Goal: Task Accomplishment & Management: Use online tool/utility

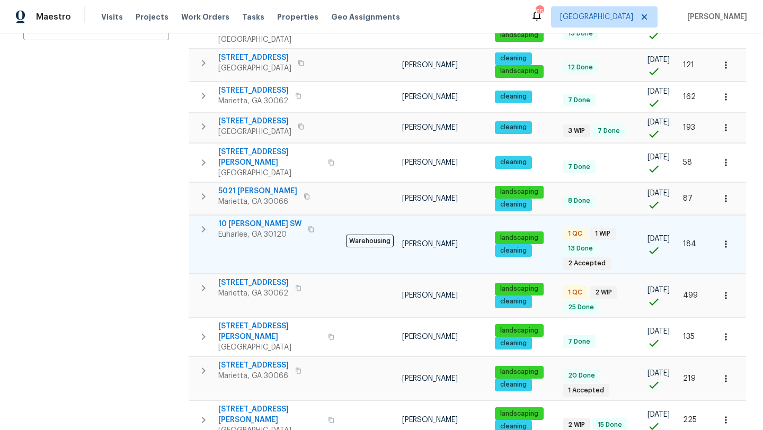
scroll to position [255, 0]
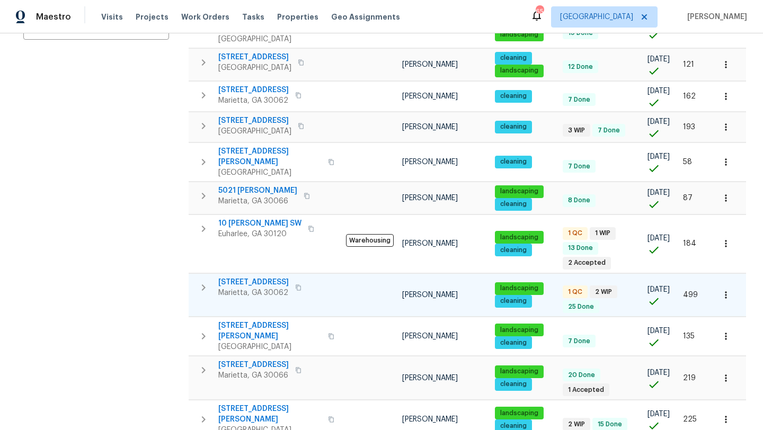
click at [252, 277] on span "2864 Sudbury Ct" at bounding box center [253, 282] width 70 height 11
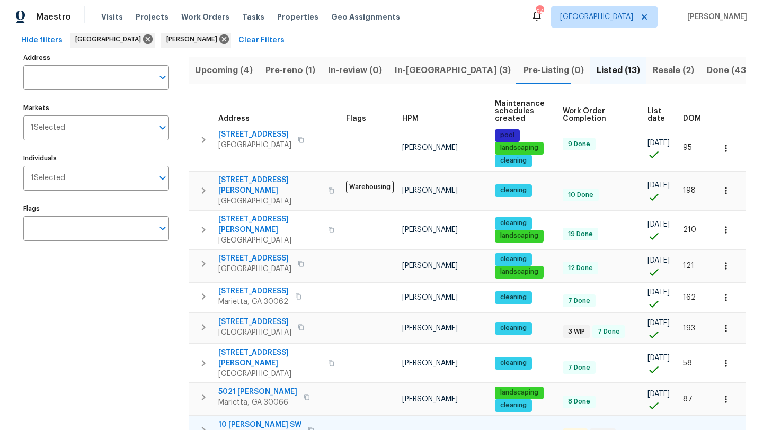
scroll to position [54, 0]
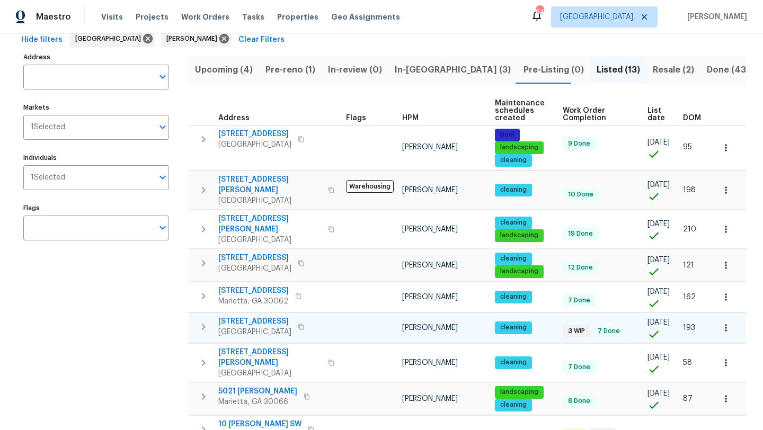
click at [256, 316] on span "107 Red Barn Ln" at bounding box center [254, 321] width 73 height 11
click at [293, 72] on span "Pre-reno (1)" at bounding box center [290, 70] width 50 height 15
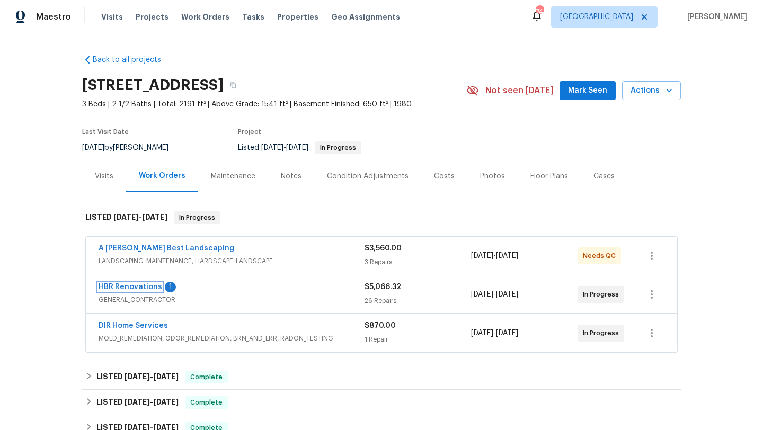
click at [134, 289] on link "HBR Renovations" at bounding box center [131, 286] width 64 height 7
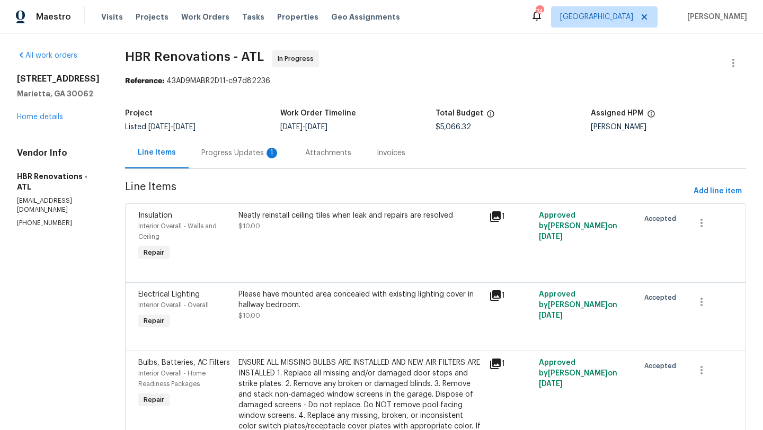
click at [250, 156] on div "Progress Updates 1" at bounding box center [240, 153] width 78 height 11
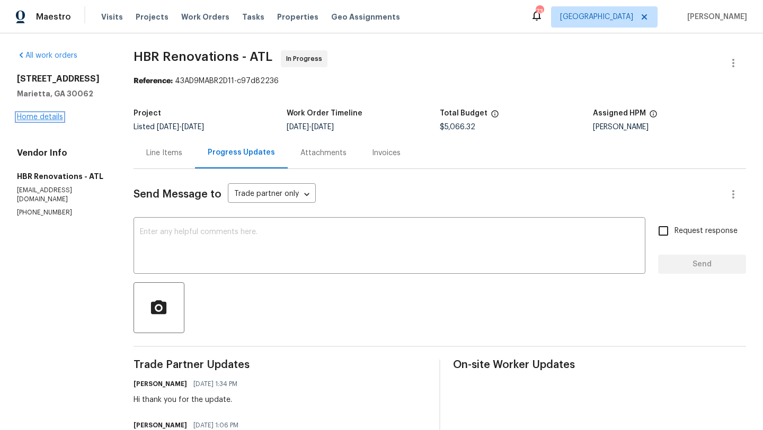
click at [58, 120] on link "Home details" at bounding box center [40, 116] width 46 height 7
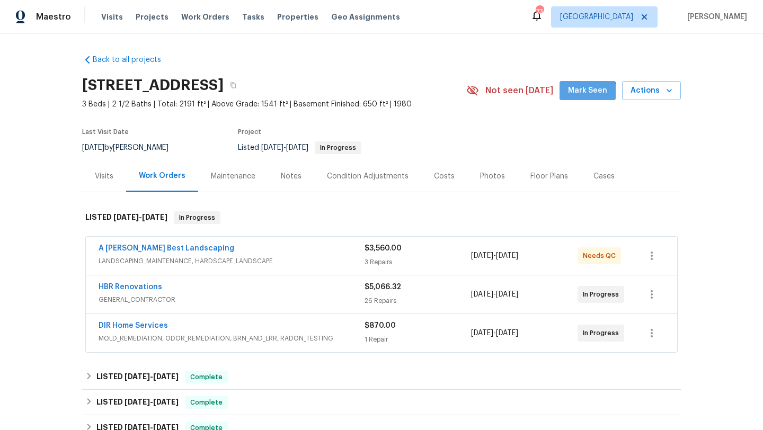
click at [569, 98] on button "Mark Seen" at bounding box center [588, 91] width 56 height 20
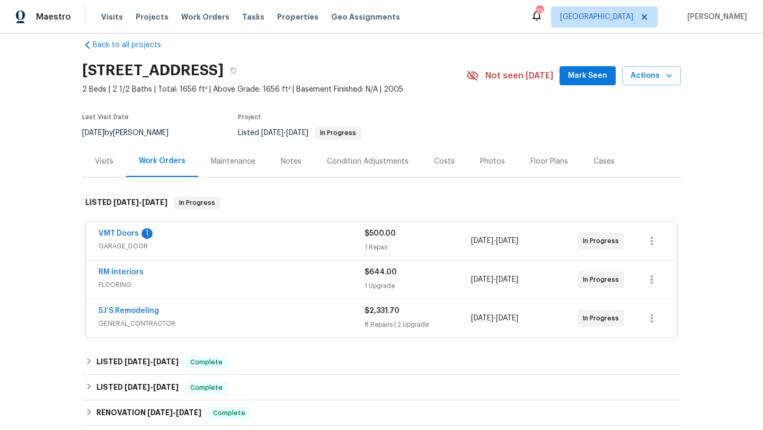
scroll to position [17, 0]
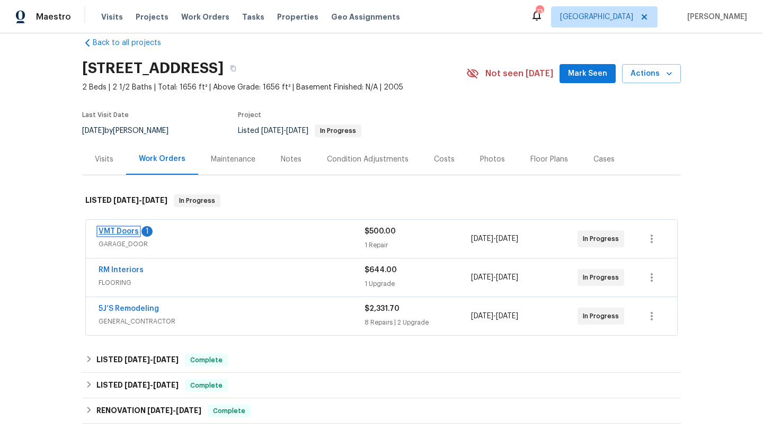
click at [132, 229] on link "VMT Doors" at bounding box center [119, 231] width 40 height 7
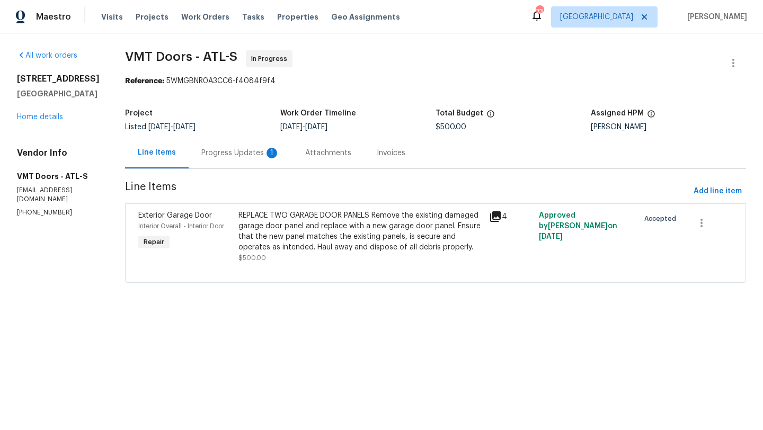
click at [227, 154] on div "Progress Updates 1" at bounding box center [240, 153] width 78 height 11
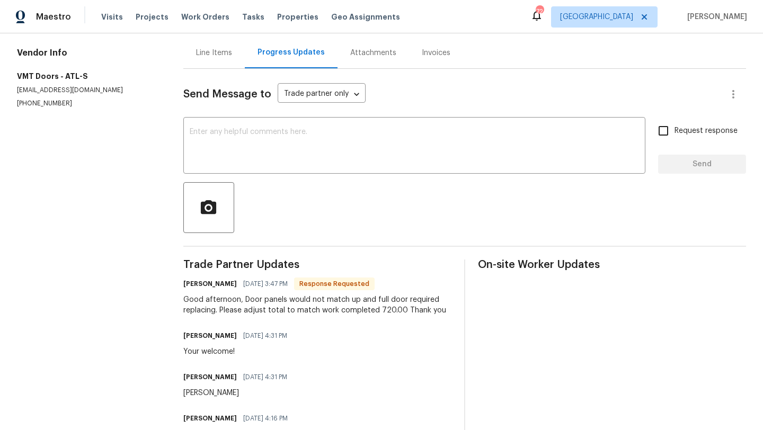
scroll to position [102, 0]
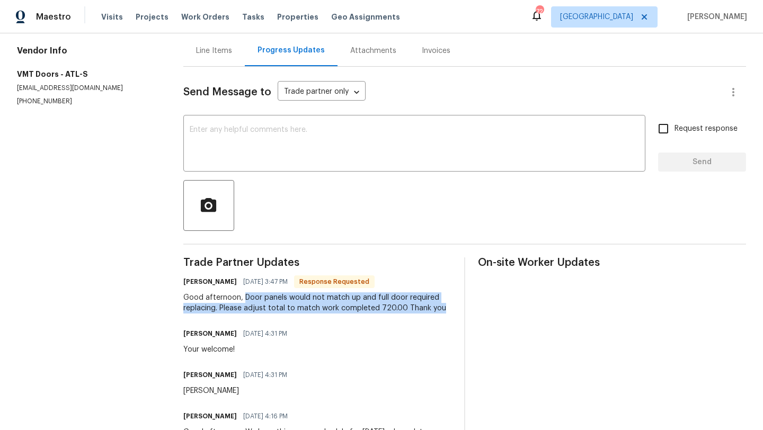
drag, startPoint x: 441, startPoint y: 309, endPoint x: 244, endPoint y: 293, distance: 197.8
click at [244, 293] on div "Good afternoon, Door panels would not match up and full door required replacing…" at bounding box center [317, 302] width 268 height 21
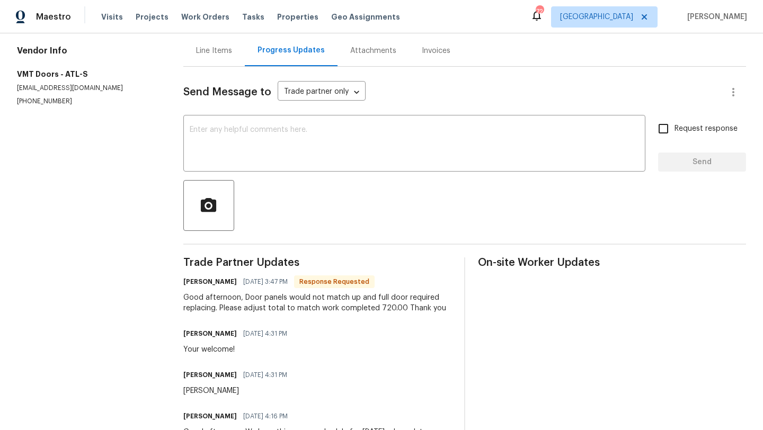
click at [372, 337] on div "Preston Thomas 09/17/2025 4:31 PM Your welcome!" at bounding box center [317, 340] width 268 height 29
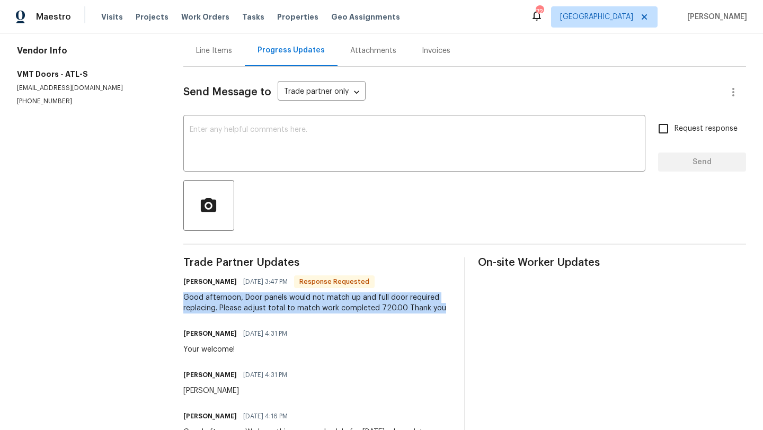
drag, startPoint x: 444, startPoint y: 308, endPoint x: 182, endPoint y: 300, distance: 262.4
click at [182, 300] on div "All work orders 107 Red Barn Ln Acworth, GA 30102 Home details Vendor Info VMT …" at bounding box center [381, 225] width 763 height 588
copy div "Good afternoon, Door panels would not match up and full door required replacing…"
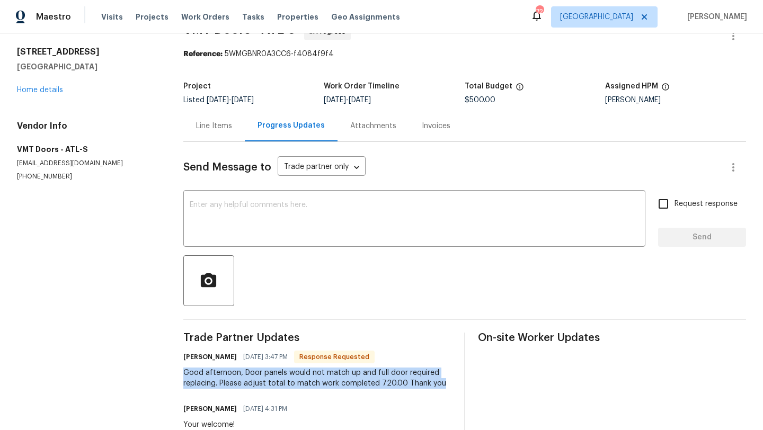
scroll to position [0, 0]
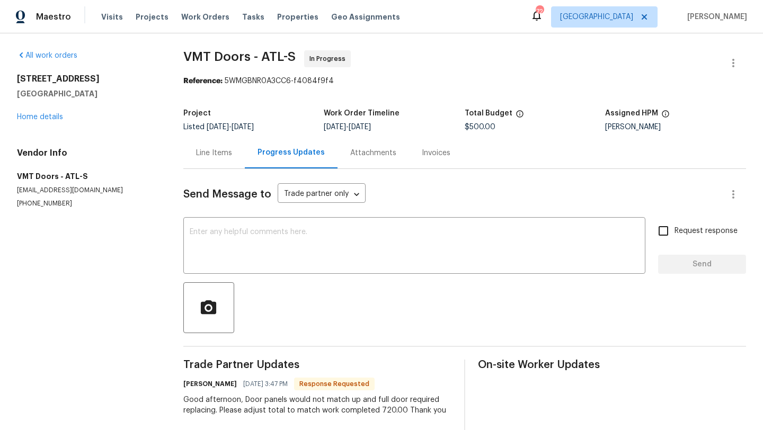
click at [215, 149] on div "Line Items" at bounding box center [214, 153] width 36 height 11
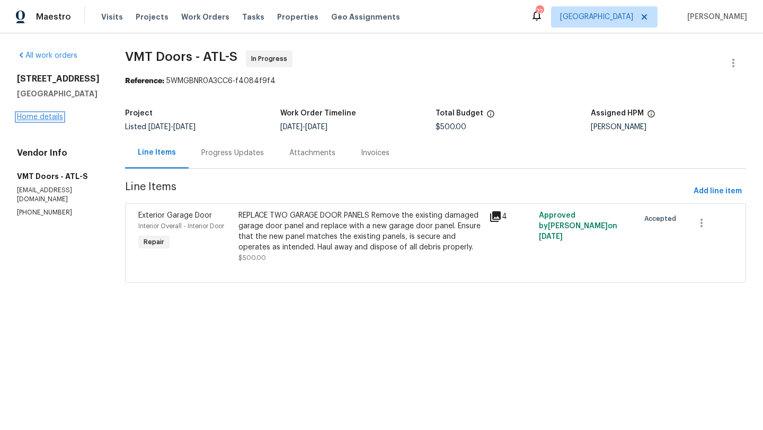
click at [56, 120] on link "Home details" at bounding box center [40, 116] width 46 height 7
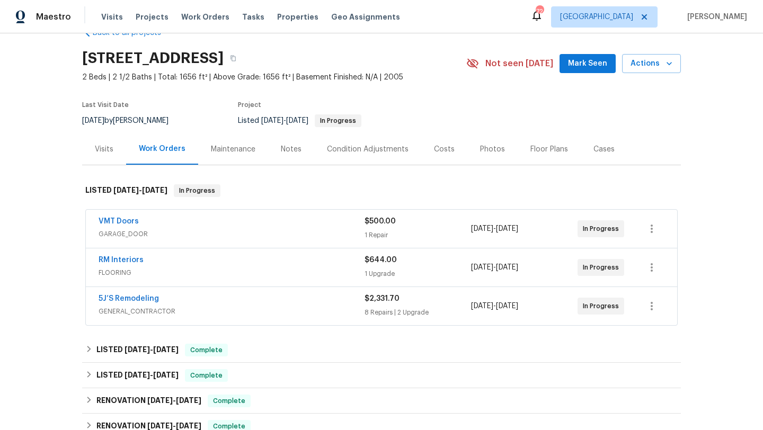
scroll to position [29, 0]
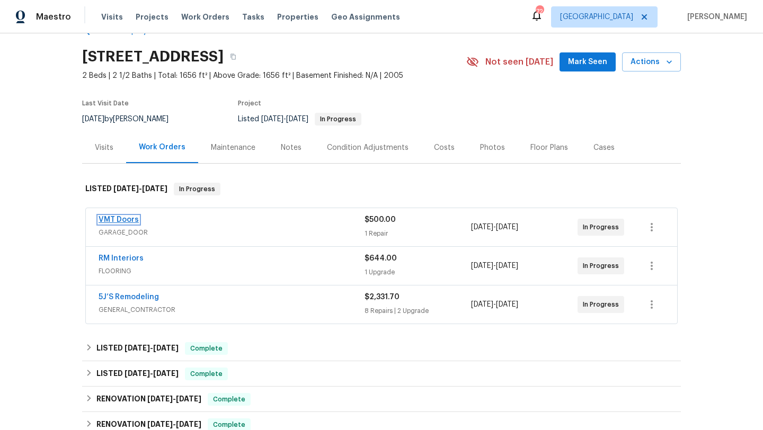
click at [135, 221] on link "VMT Doors" at bounding box center [119, 219] width 40 height 7
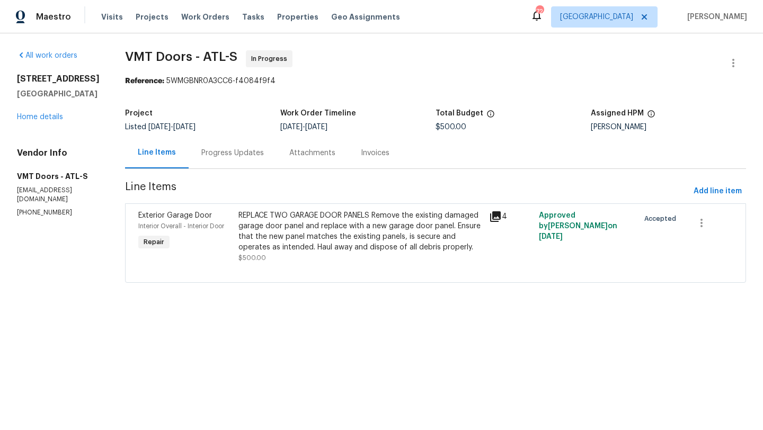
click at [159, 215] on span "Exterior Garage Door" at bounding box center [175, 215] width 74 height 7
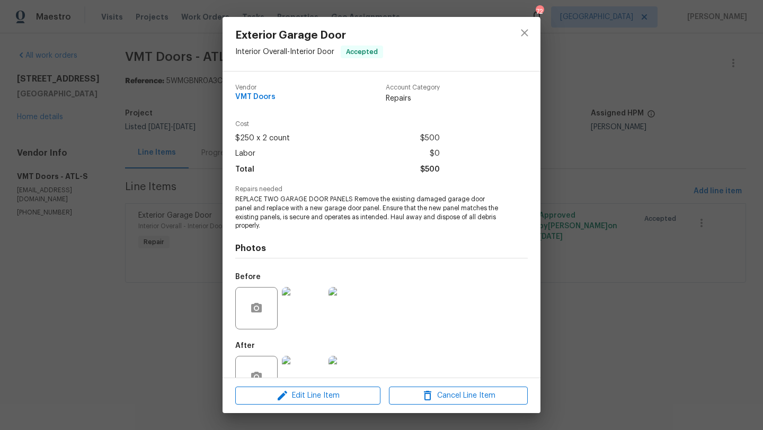
scroll to position [32, 0]
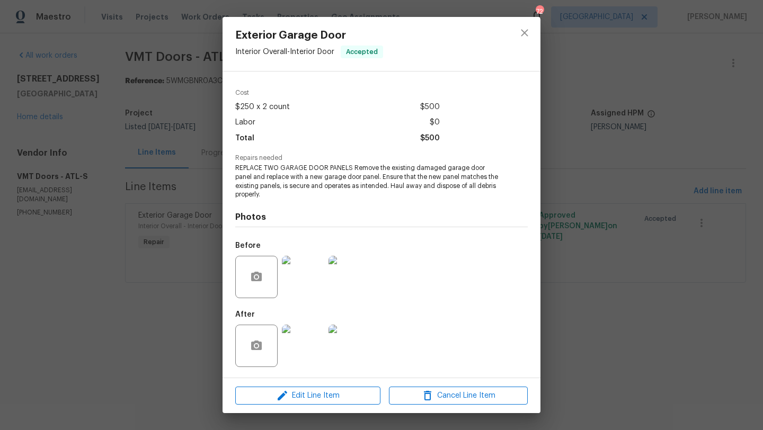
click at [305, 353] on img at bounding box center [303, 346] width 42 height 42
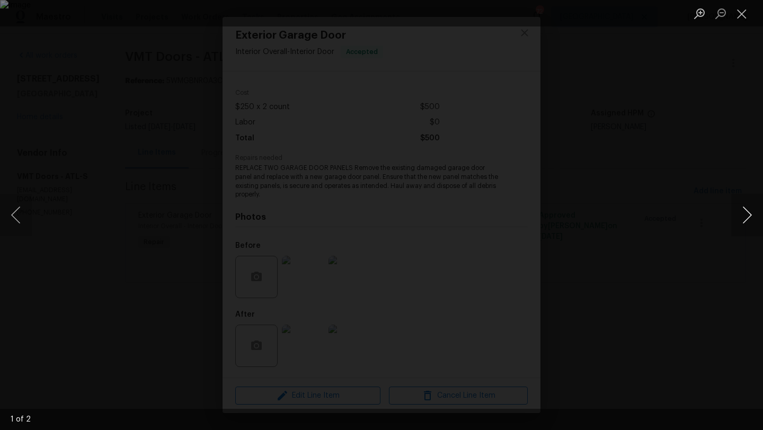
click at [746, 224] on button "Next image" at bounding box center [747, 215] width 32 height 42
click at [723, 157] on div "Lightbox" at bounding box center [381, 215] width 763 height 430
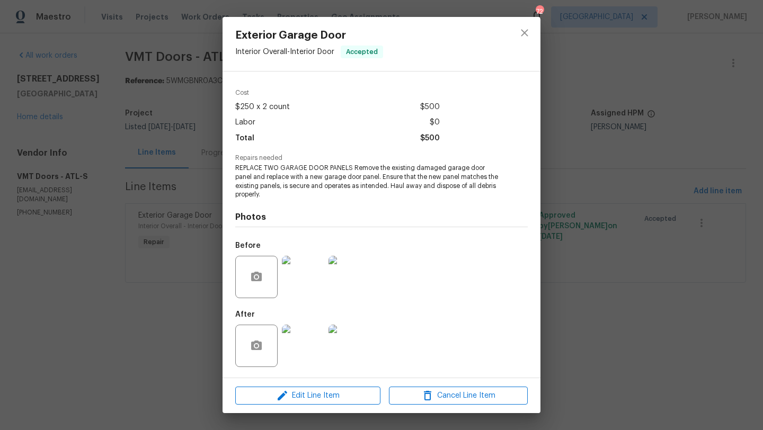
click at [332, 290] on img at bounding box center [350, 277] width 42 height 42
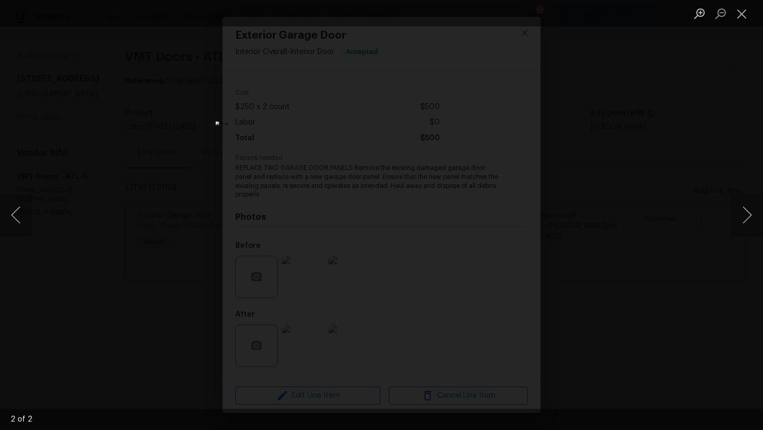
click at [176, 205] on div "Lightbox" at bounding box center [381, 215] width 763 height 430
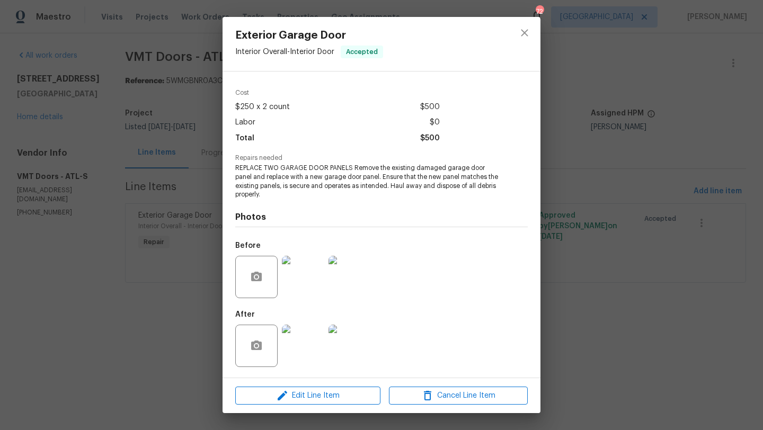
click at [291, 277] on img at bounding box center [303, 277] width 42 height 42
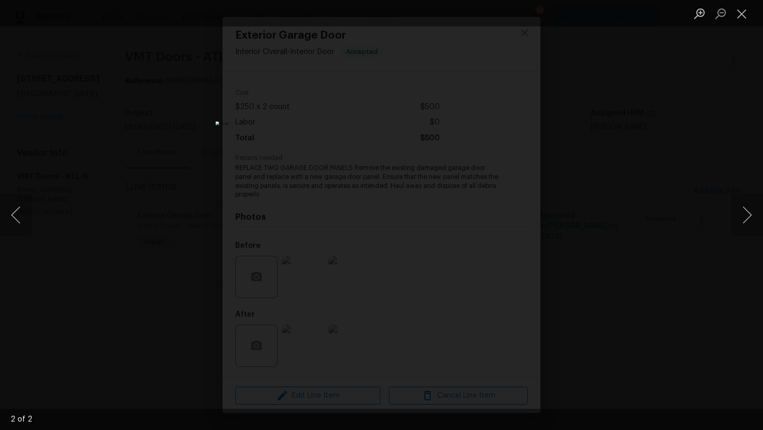
click at [166, 238] on div "Lightbox" at bounding box center [381, 215] width 763 height 430
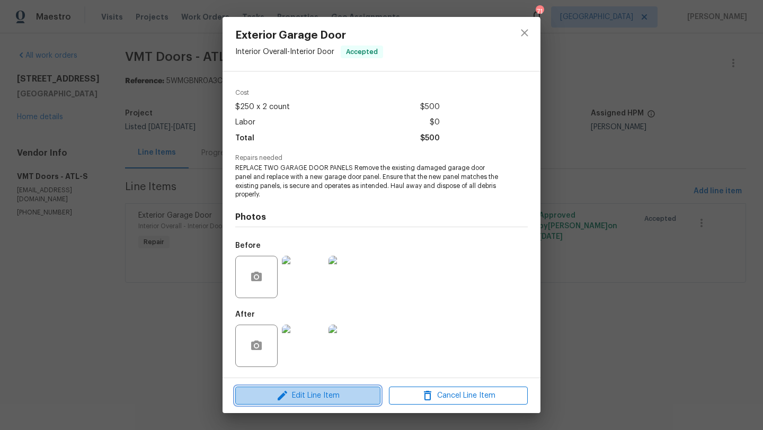
click at [340, 392] on span "Edit Line Item" at bounding box center [307, 395] width 139 height 13
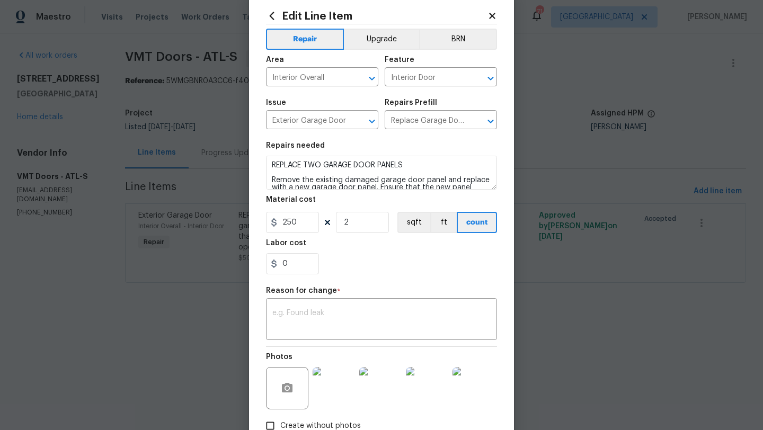
scroll to position [43, 0]
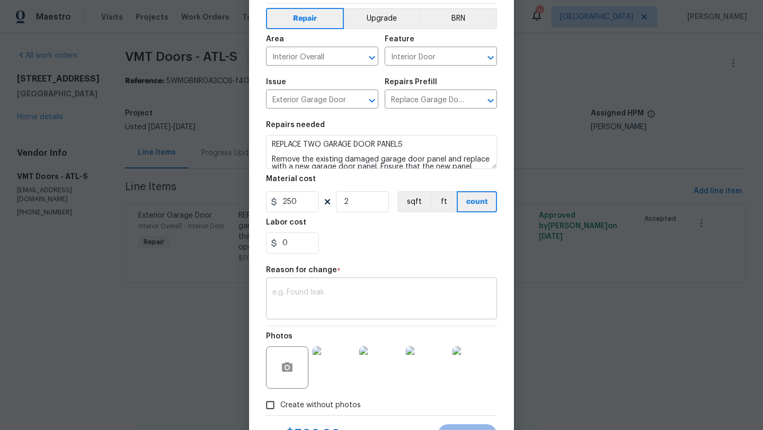
click at [340, 304] on textarea at bounding box center [381, 300] width 218 height 22
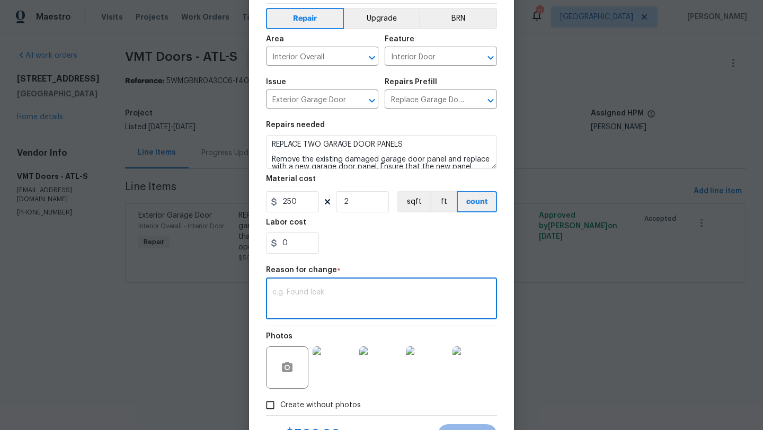
paste textarea "Good afternoon, Door panels would not match up and full door required replacing…"
type textarea "Good afternoon, Door panels would not match up and full door required replacing…"
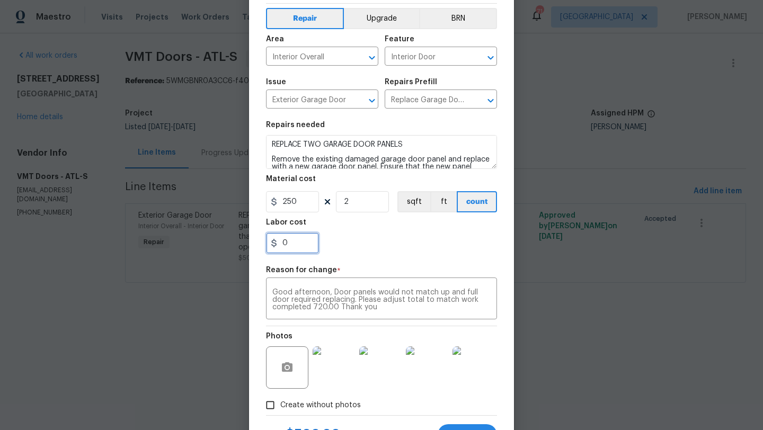
click at [300, 246] on input "0" at bounding box center [292, 243] width 53 height 21
type input "220"
drag, startPoint x: 299, startPoint y: 245, endPoint x: 277, endPoint y: 244, distance: 22.3
click at [277, 244] on div "220" at bounding box center [292, 243] width 53 height 21
type input "0"
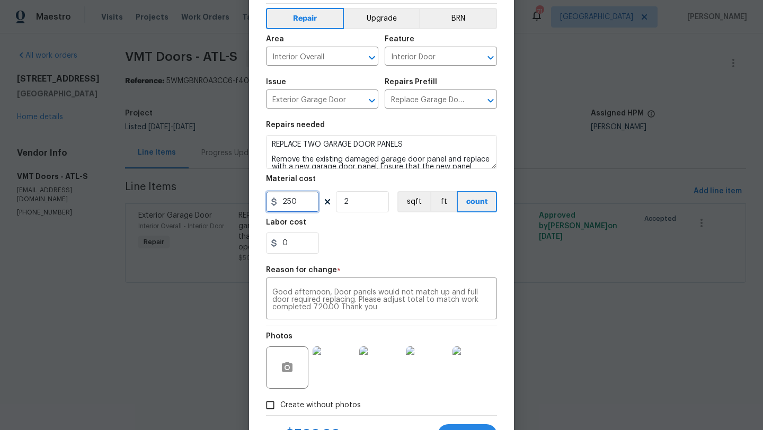
click at [299, 200] on input "250" at bounding box center [292, 201] width 53 height 21
type input "500"
click at [295, 243] on input "0" at bounding box center [292, 243] width 53 height 21
click at [362, 259] on section "Repairs needed REPLACE TWO GARAGE DOOR PANELS Remove the existing damaged garag…" at bounding box center [381, 187] width 231 height 145
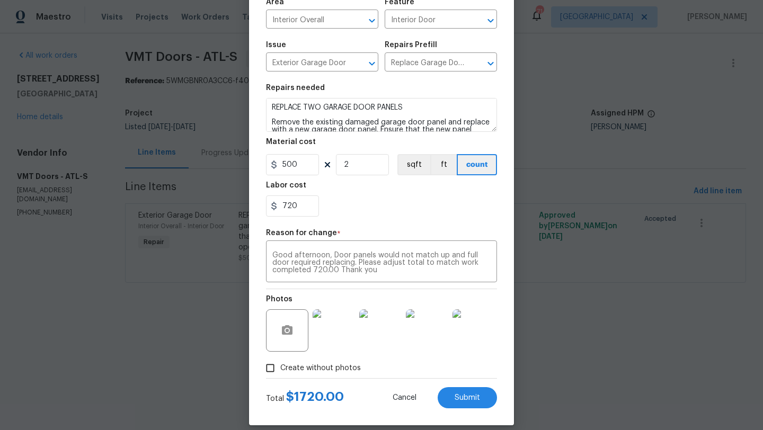
scroll to position [92, 0]
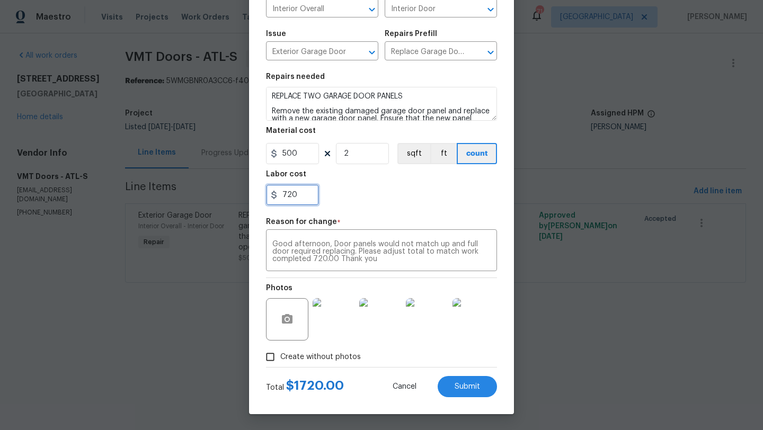
click at [304, 197] on input "720" at bounding box center [292, 194] width 53 height 21
type input "7"
type input "220"
click at [351, 194] on div "220" at bounding box center [381, 194] width 231 height 21
click at [292, 150] on input "500" at bounding box center [292, 153] width 53 height 21
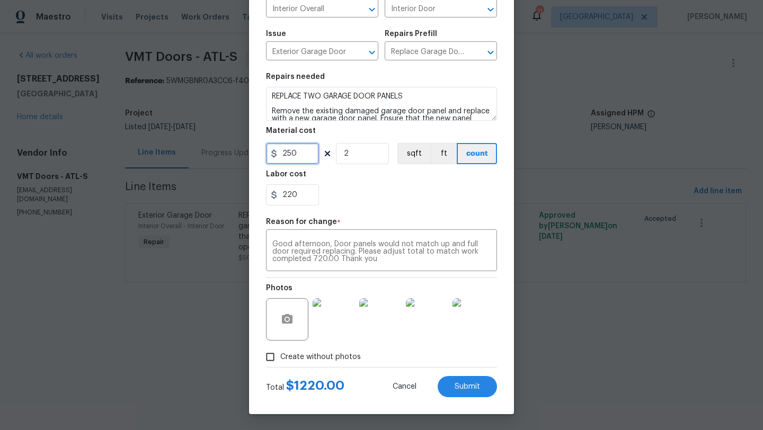
type input "250"
click at [348, 185] on div "220" at bounding box center [381, 194] width 231 height 21
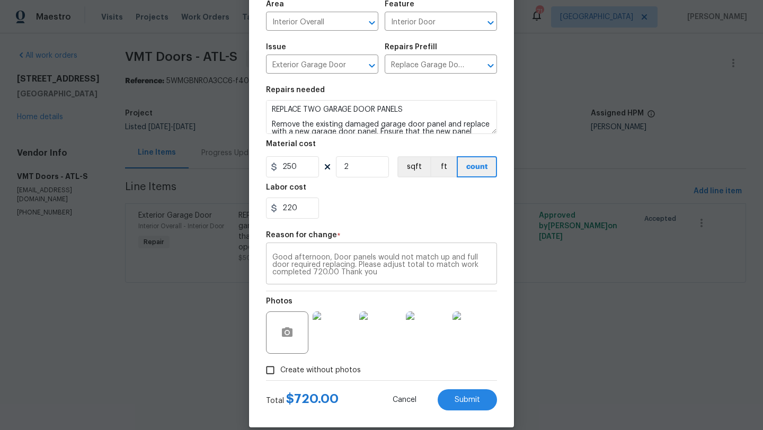
scroll to position [83, 0]
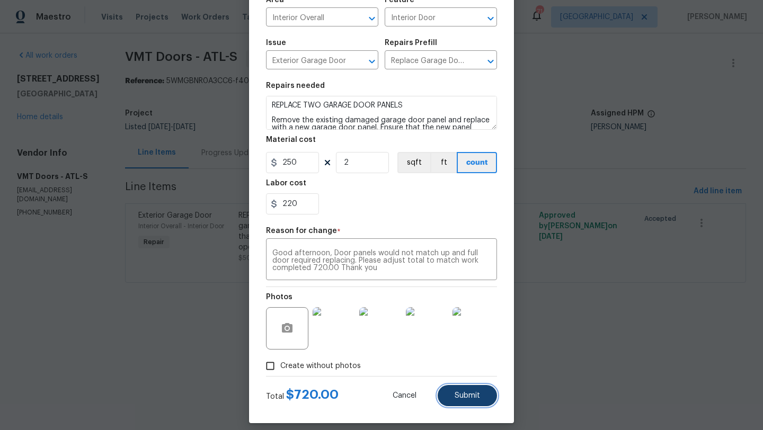
click at [458, 394] on span "Submit" at bounding box center [467, 396] width 25 height 8
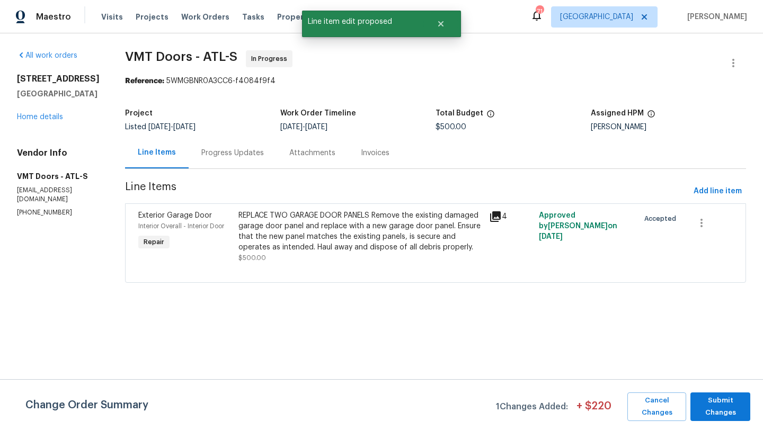
scroll to position [0, 0]
click at [711, 403] on span "Submit Changes" at bounding box center [720, 407] width 49 height 24
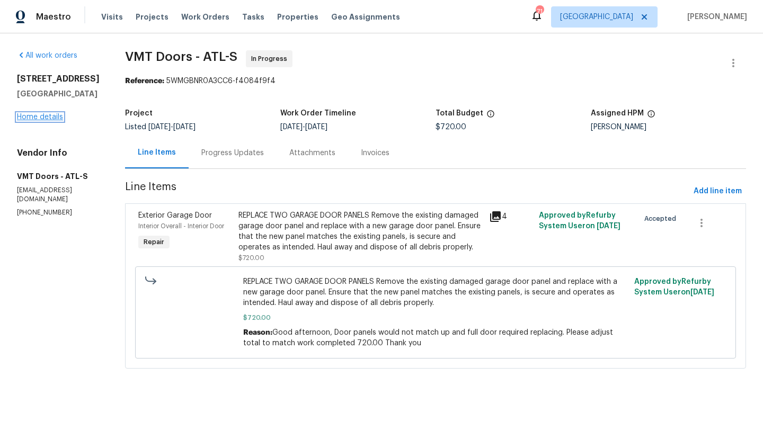
click at [57, 120] on link "Home details" at bounding box center [40, 116] width 46 height 7
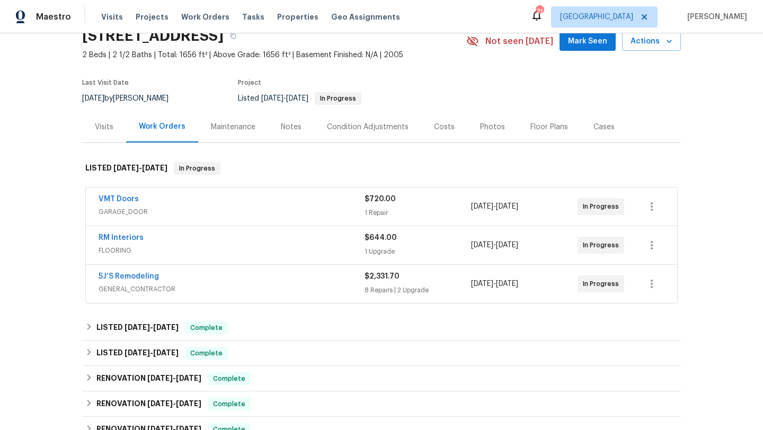
scroll to position [51, 0]
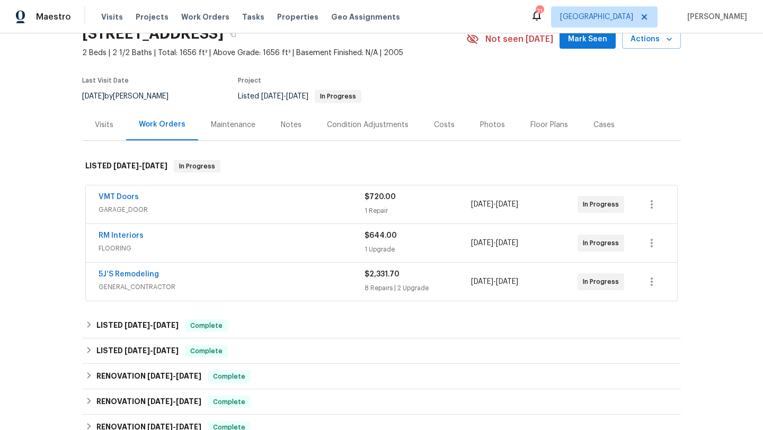
click at [208, 275] on div "5J’S Remodeling" at bounding box center [232, 275] width 266 height 13
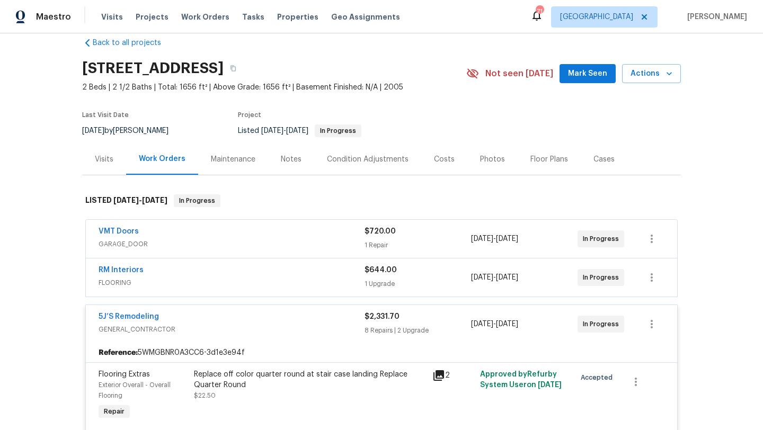
scroll to position [0, 0]
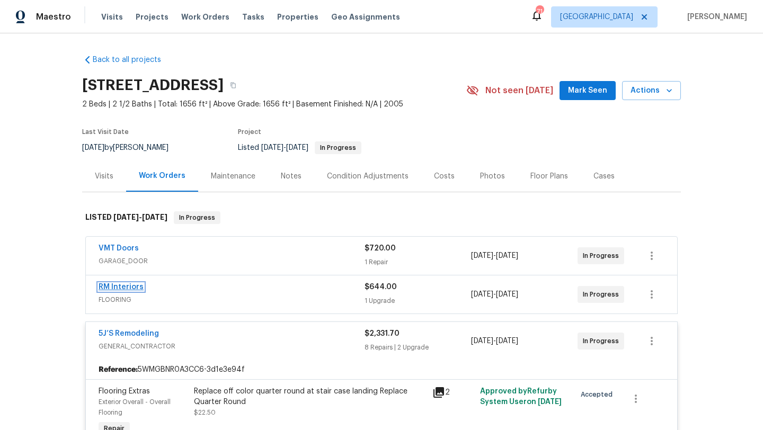
click at [127, 287] on link "RM Interiors" at bounding box center [121, 286] width 45 height 7
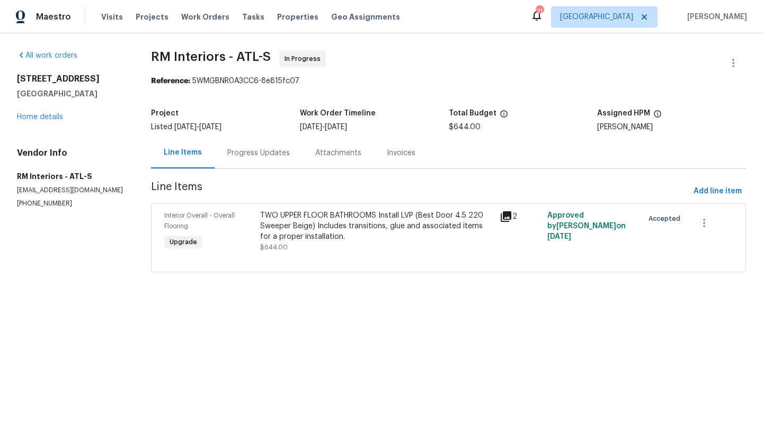
click at [254, 155] on div "Progress Updates" at bounding box center [258, 153] width 63 height 11
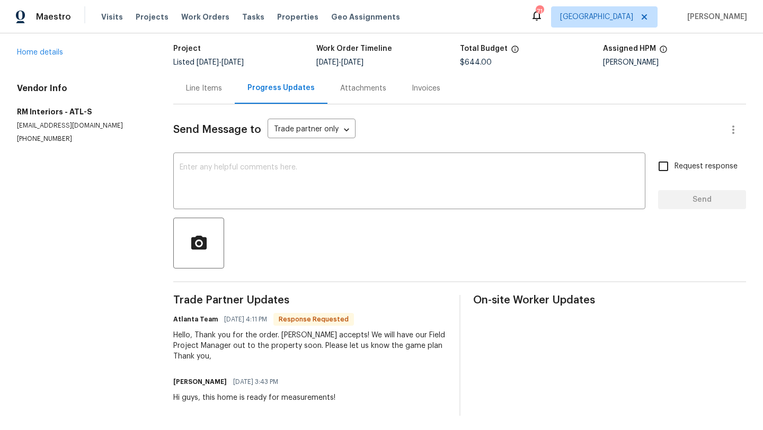
scroll to position [67, 0]
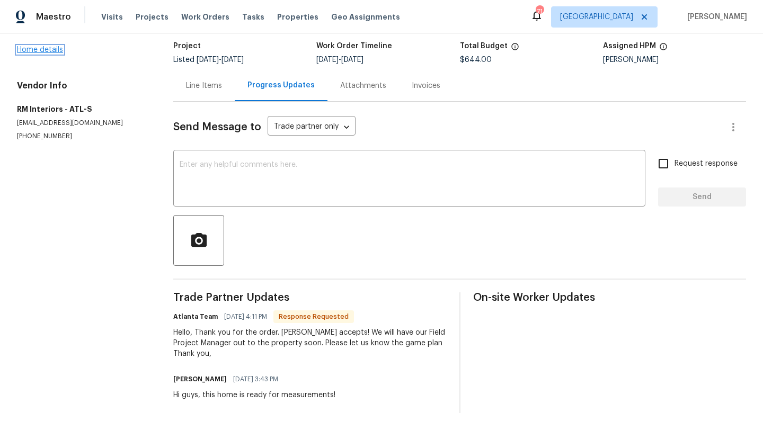
click at [51, 50] on link "Home details" at bounding box center [40, 49] width 46 height 7
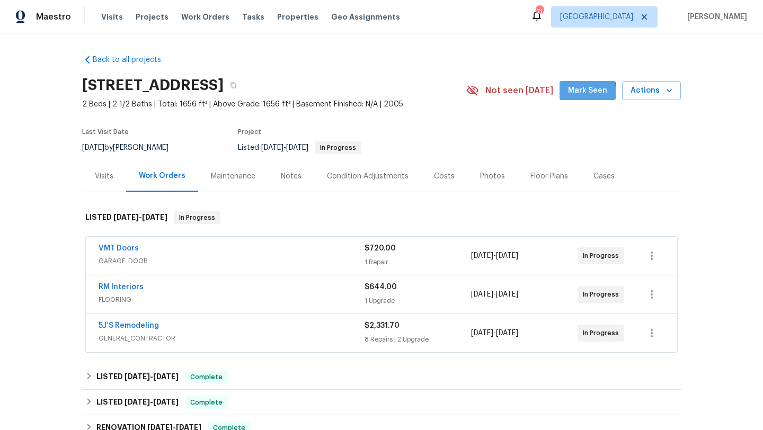
click at [579, 94] on span "Mark Seen" at bounding box center [587, 90] width 39 height 13
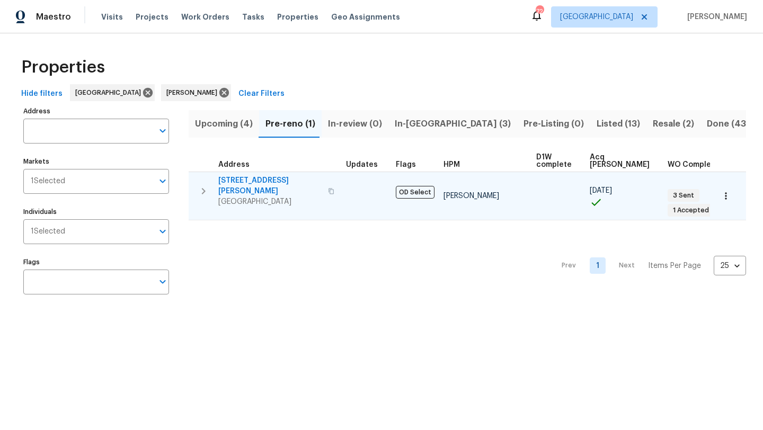
click at [256, 182] on span "[STREET_ADDRESS][PERSON_NAME]" at bounding box center [269, 185] width 103 height 21
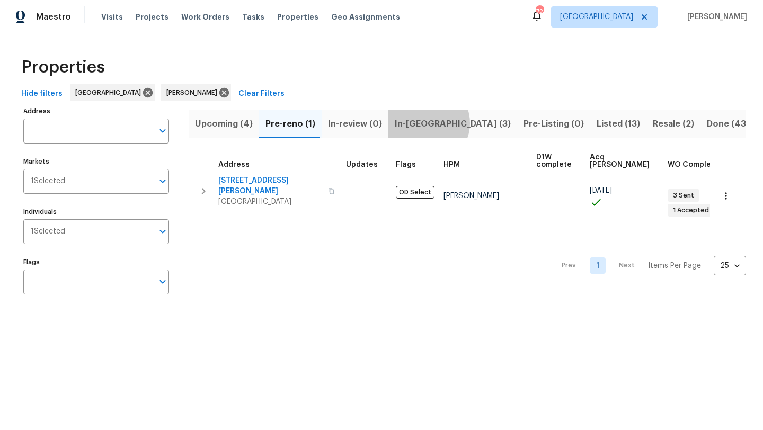
click at [425, 123] on span "In-[GEOGRAPHIC_DATA] (3)" at bounding box center [453, 124] width 116 height 15
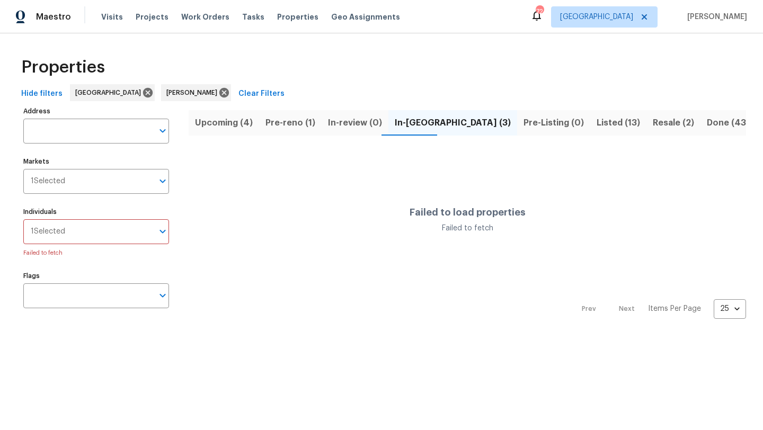
click at [373, 59] on div "Properties" at bounding box center [381, 67] width 729 height 34
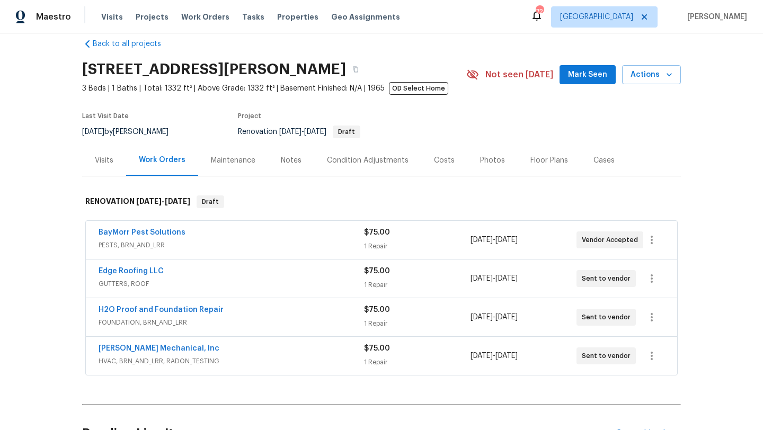
scroll to position [22, 0]
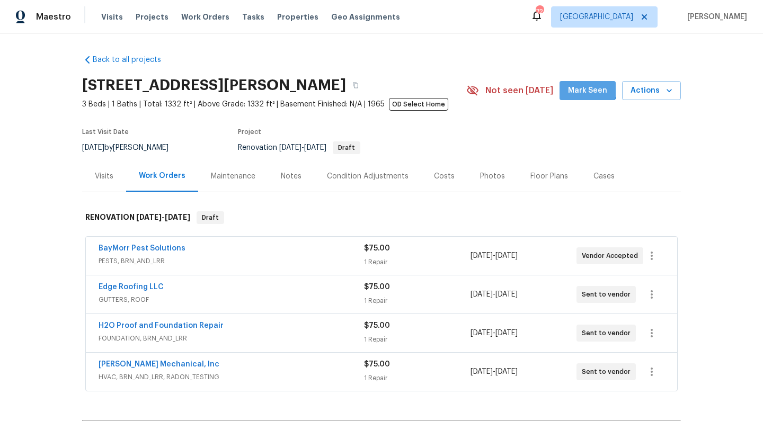
click at [585, 86] on span "Mark Seen" at bounding box center [587, 90] width 39 height 13
click at [158, 324] on link "H2O Proof and Foundation Repair" at bounding box center [161, 325] width 125 height 7
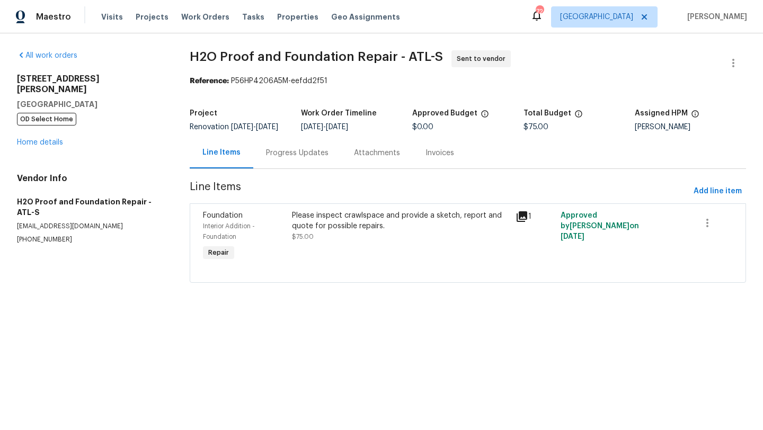
click at [283, 158] on div "Progress Updates" at bounding box center [297, 153] width 63 height 11
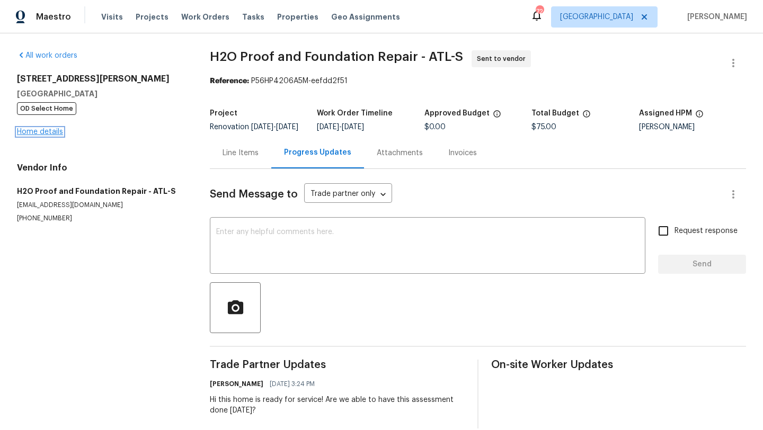
click at [57, 136] on link "Home details" at bounding box center [40, 131] width 46 height 7
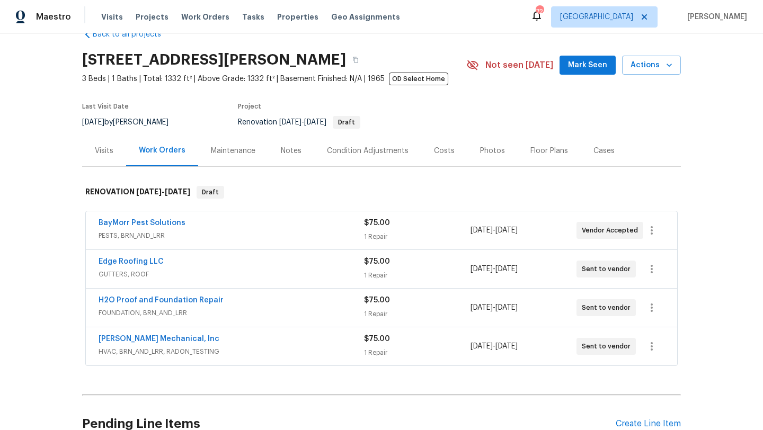
scroll to position [26, 0]
click at [586, 64] on span "Mark Seen" at bounding box center [587, 64] width 39 height 13
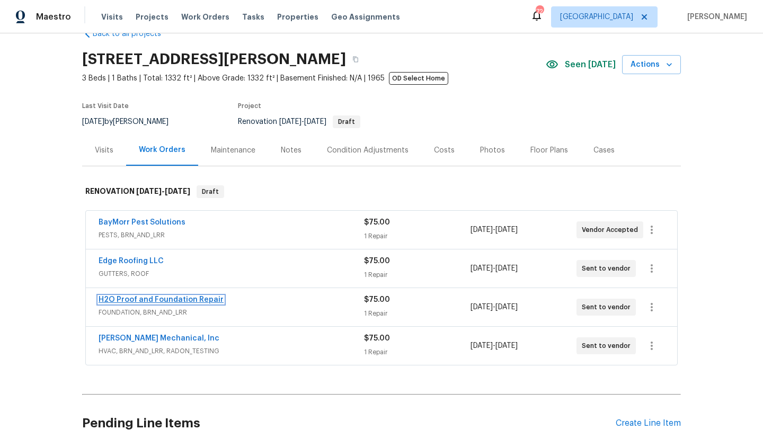
click at [178, 300] on link "H2O Proof and Foundation Repair" at bounding box center [161, 299] width 125 height 7
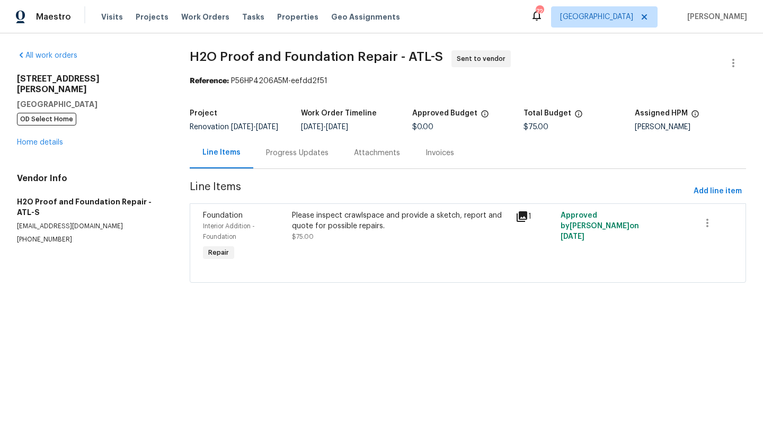
click at [285, 158] on div "Progress Updates" at bounding box center [297, 153] width 63 height 11
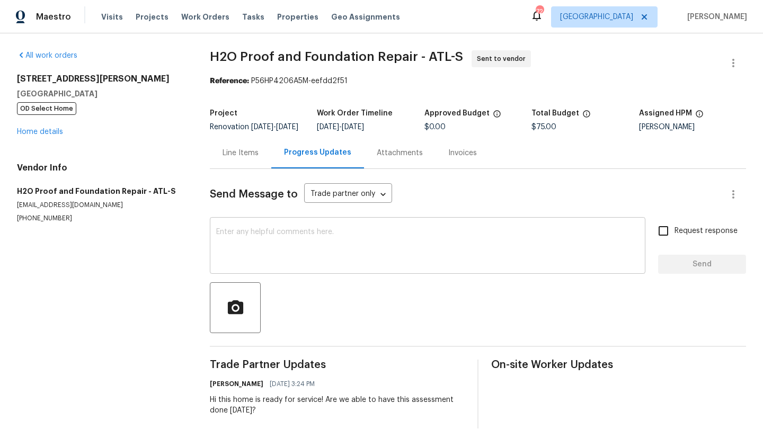
click at [270, 252] on textarea at bounding box center [427, 246] width 423 height 37
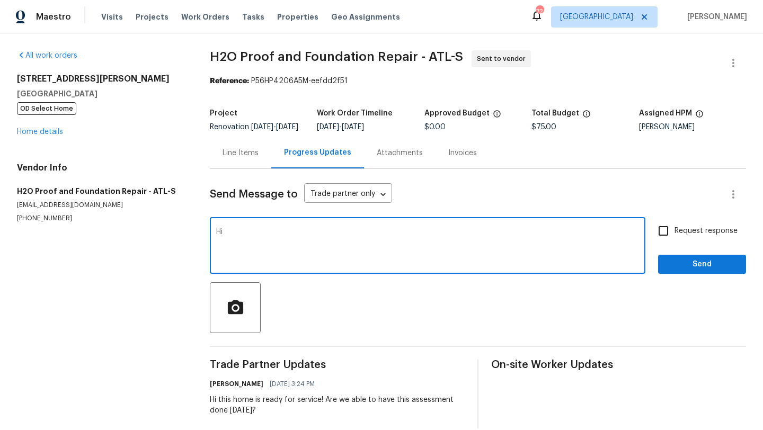
type textarea "H"
type textarea "I"
type textarea "H"
type textarea "T"
click at [46, 130] on link "Home details" at bounding box center [40, 131] width 46 height 7
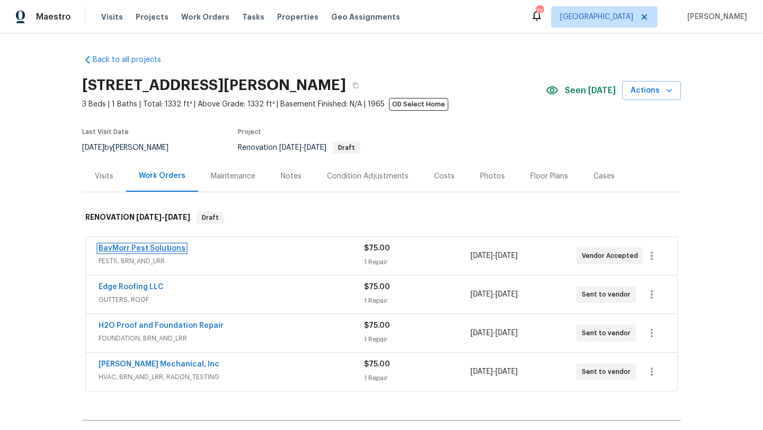
click at [138, 250] on link "BayMorr Pest Solutions" at bounding box center [142, 248] width 87 height 7
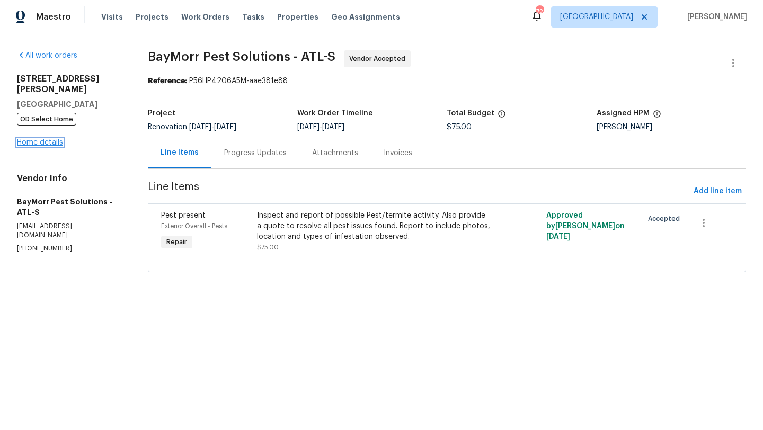
click at [58, 139] on link "Home details" at bounding box center [40, 142] width 46 height 7
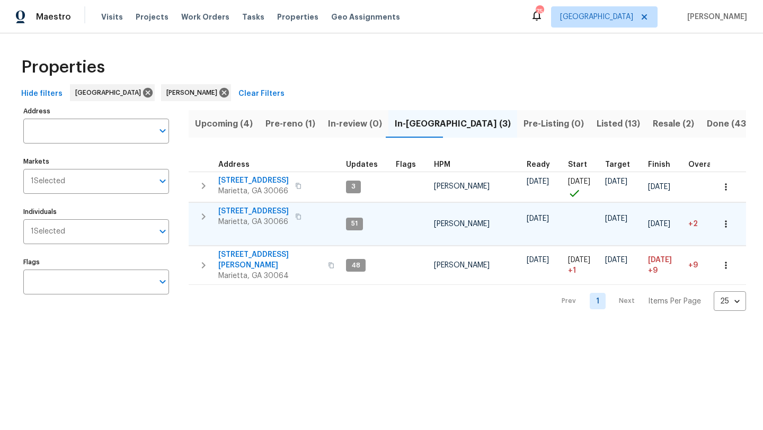
click at [255, 210] on span "692 Suholden Cir" at bounding box center [253, 211] width 70 height 11
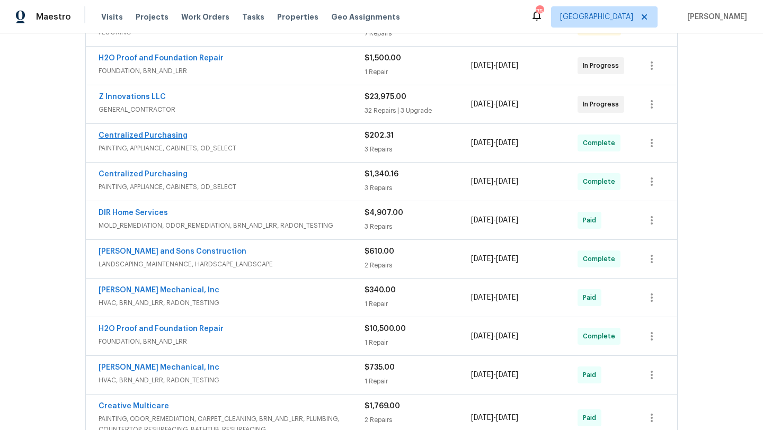
scroll to position [270, 0]
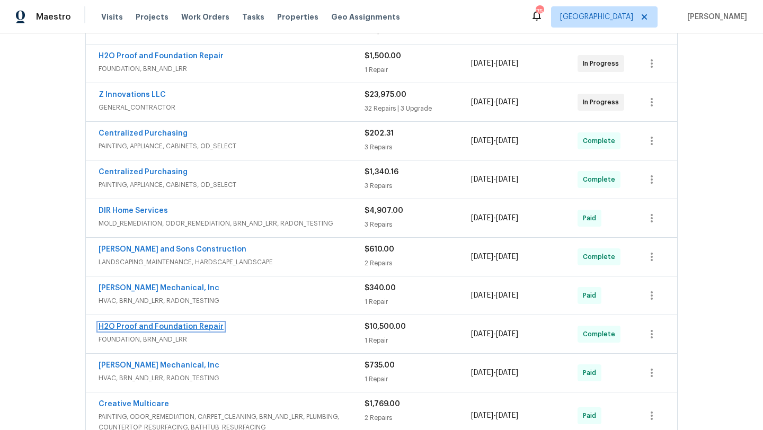
click at [158, 329] on link "H2O Proof and Foundation Repair" at bounding box center [161, 326] width 125 height 7
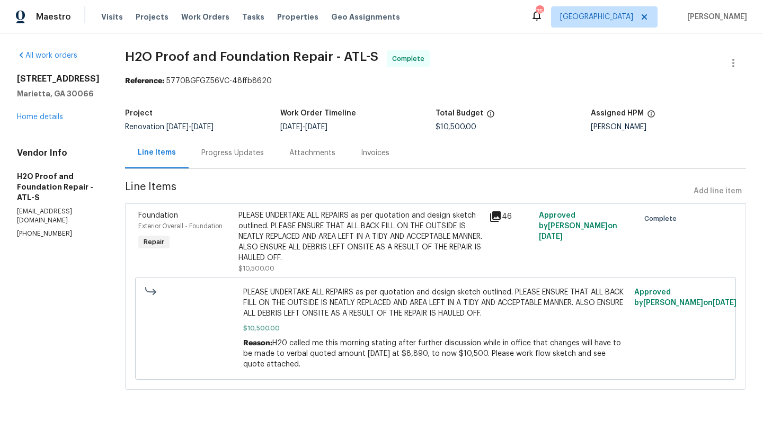
click at [166, 215] on span "Foundation" at bounding box center [158, 215] width 40 height 7
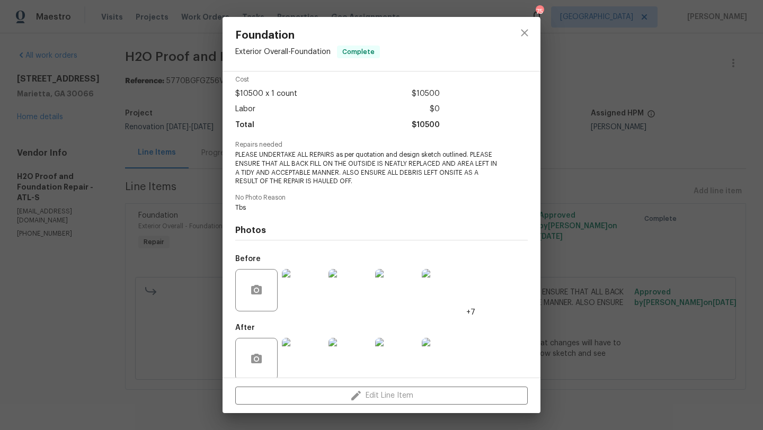
scroll to position [58, 0]
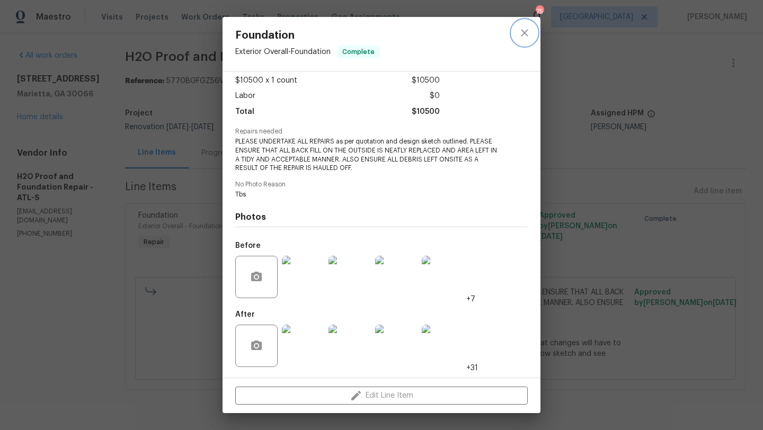
click at [529, 29] on icon "close" at bounding box center [524, 32] width 13 height 13
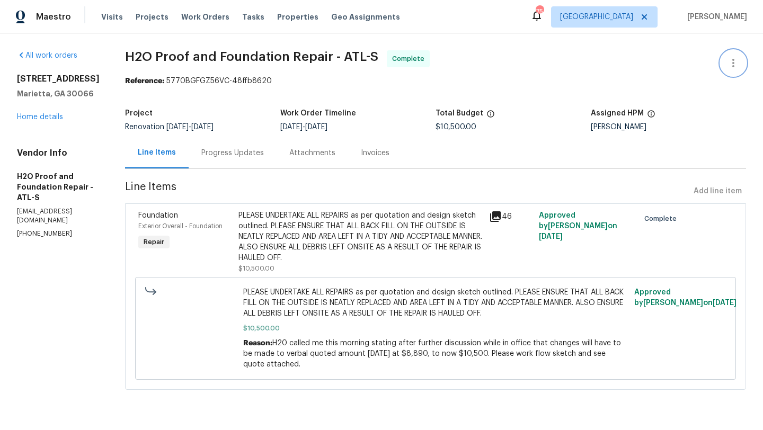
click at [732, 59] on icon "button" at bounding box center [733, 63] width 13 height 13
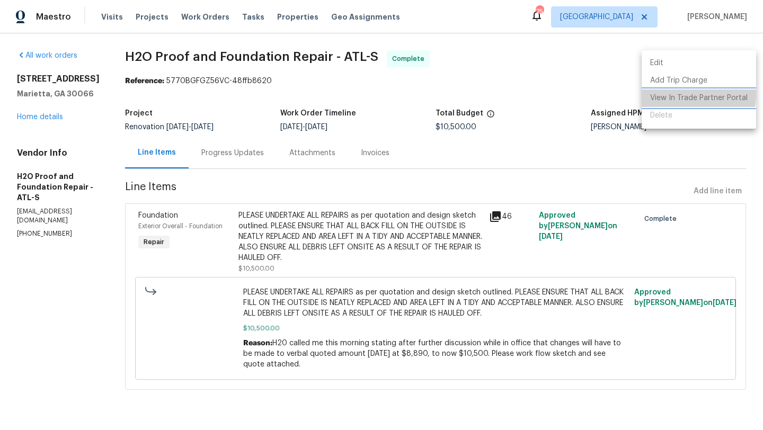
click at [674, 95] on li "View In Trade Partner Portal" at bounding box center [699, 98] width 114 height 17
